Goal: Task Accomplishment & Management: Manage account settings

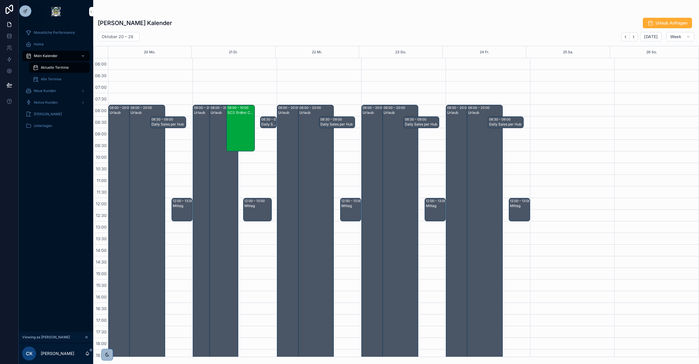
scroll to position [1, 0]
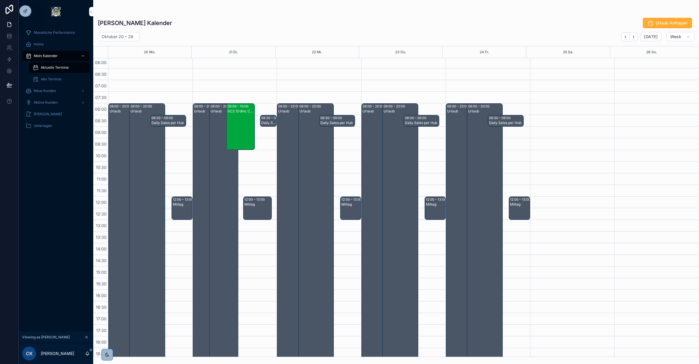
click at [0, 0] on icon at bounding box center [0, 0] width 0 height 0
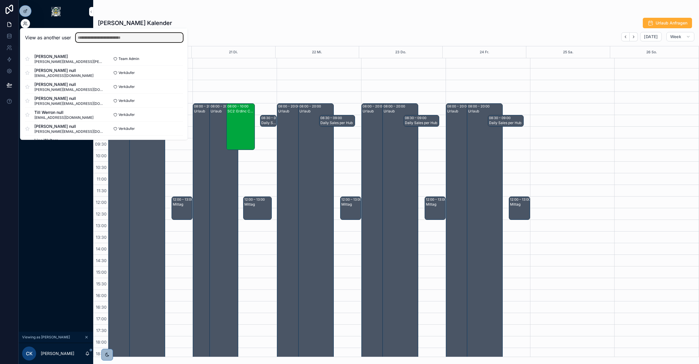
click at [95, 37] on input "text" at bounding box center [129, 37] width 107 height 9
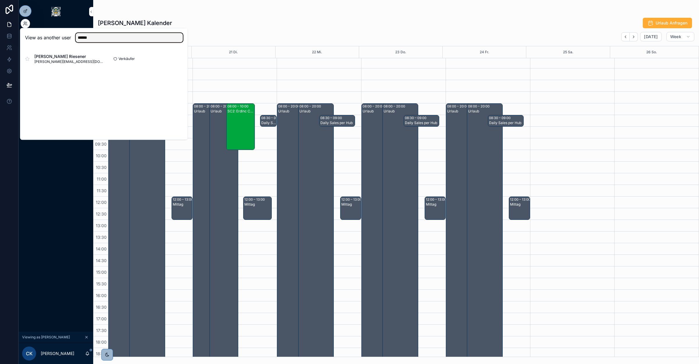
type input "******"
click at [0, 0] on button "Select" at bounding box center [0, 0] width 0 height 0
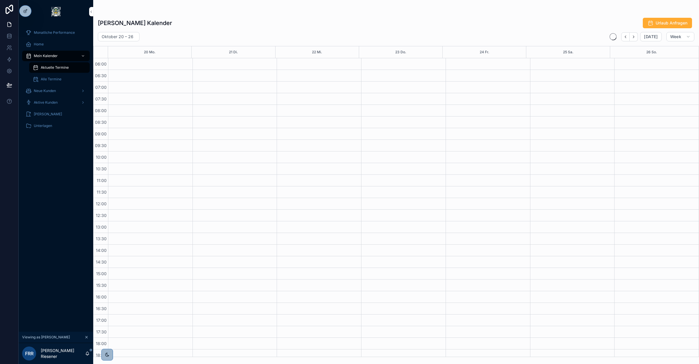
scroll to position [75, 0]
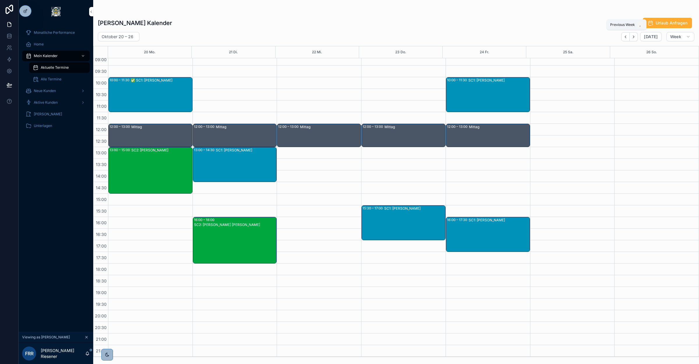
click at [626, 39] on button "Back" at bounding box center [625, 36] width 8 height 9
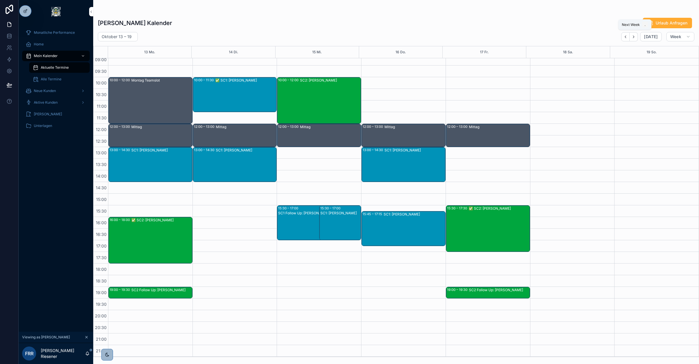
click at [633, 39] on button "Next" at bounding box center [634, 36] width 8 height 9
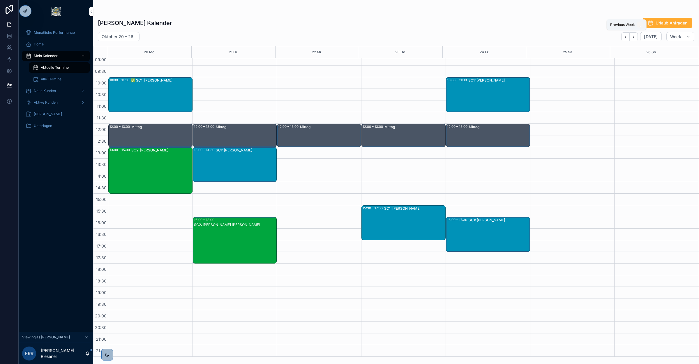
click at [627, 38] on icon "Back" at bounding box center [626, 37] width 4 height 4
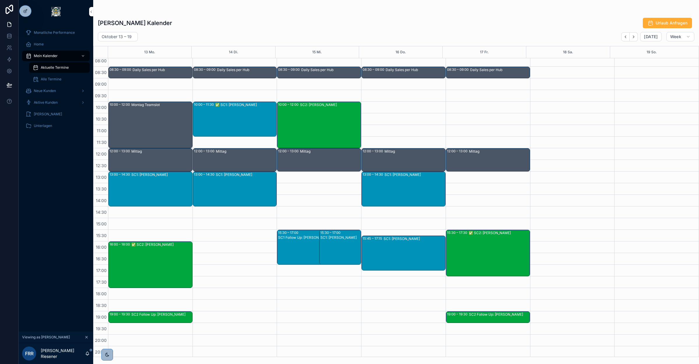
scroll to position [38, 0]
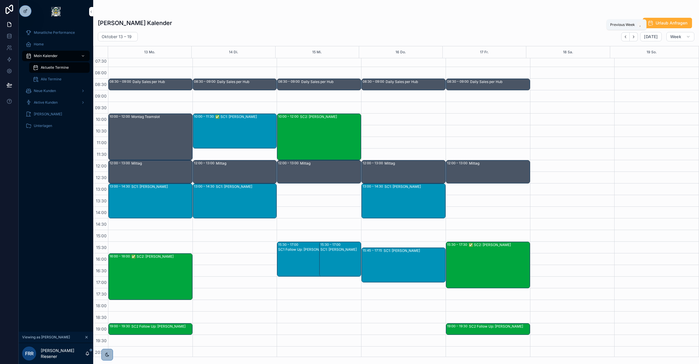
click at [628, 37] on icon "Back" at bounding box center [626, 37] width 4 height 4
